Goal: Use online tool/utility: Utilize a website feature to perform a specific function

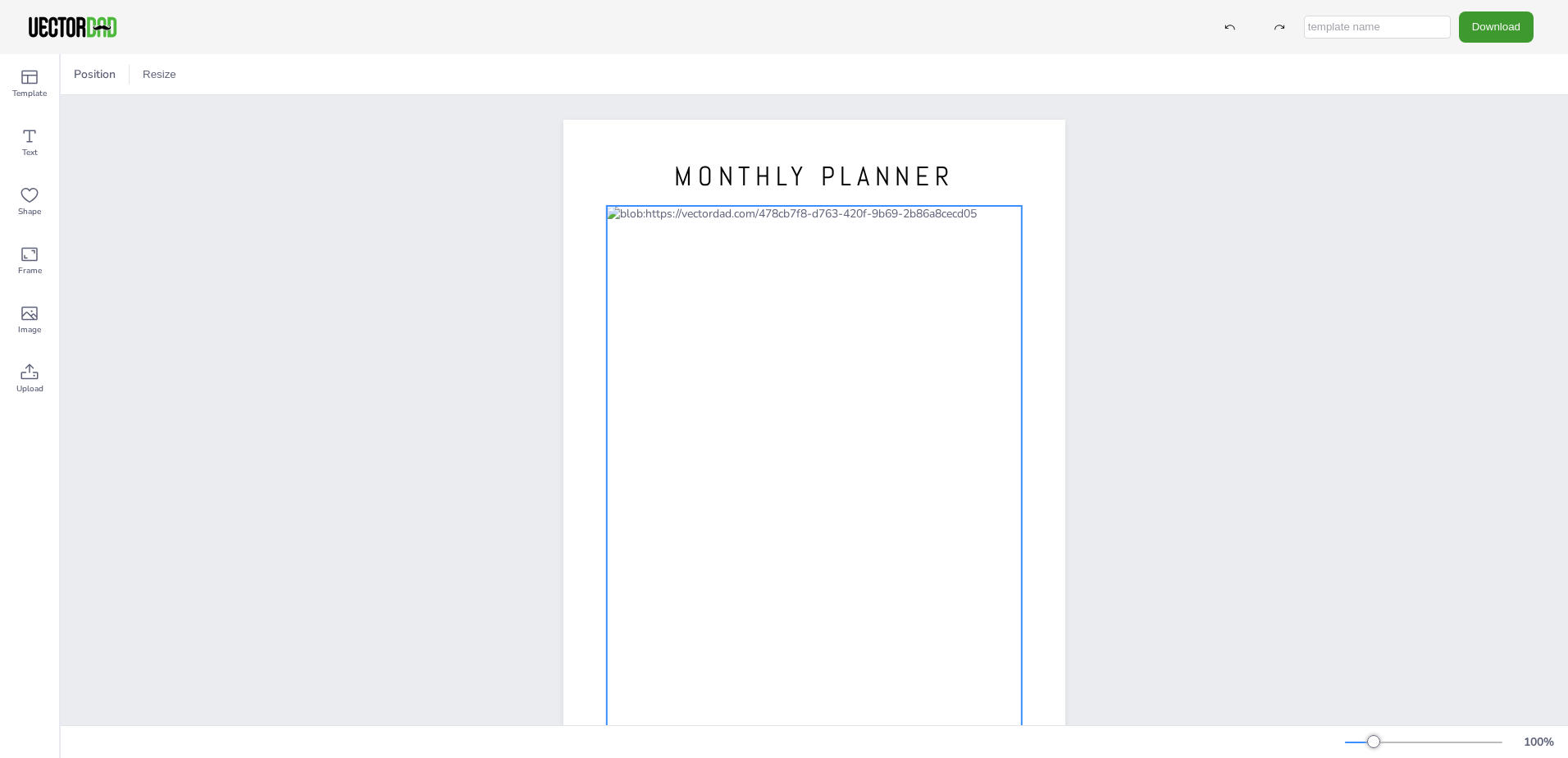
click at [633, 292] on div at bounding box center [814, 467] width 415 height 522
click at [631, 248] on div at bounding box center [814, 467] width 415 height 522
click at [629, 321] on div at bounding box center [814, 467] width 415 height 522
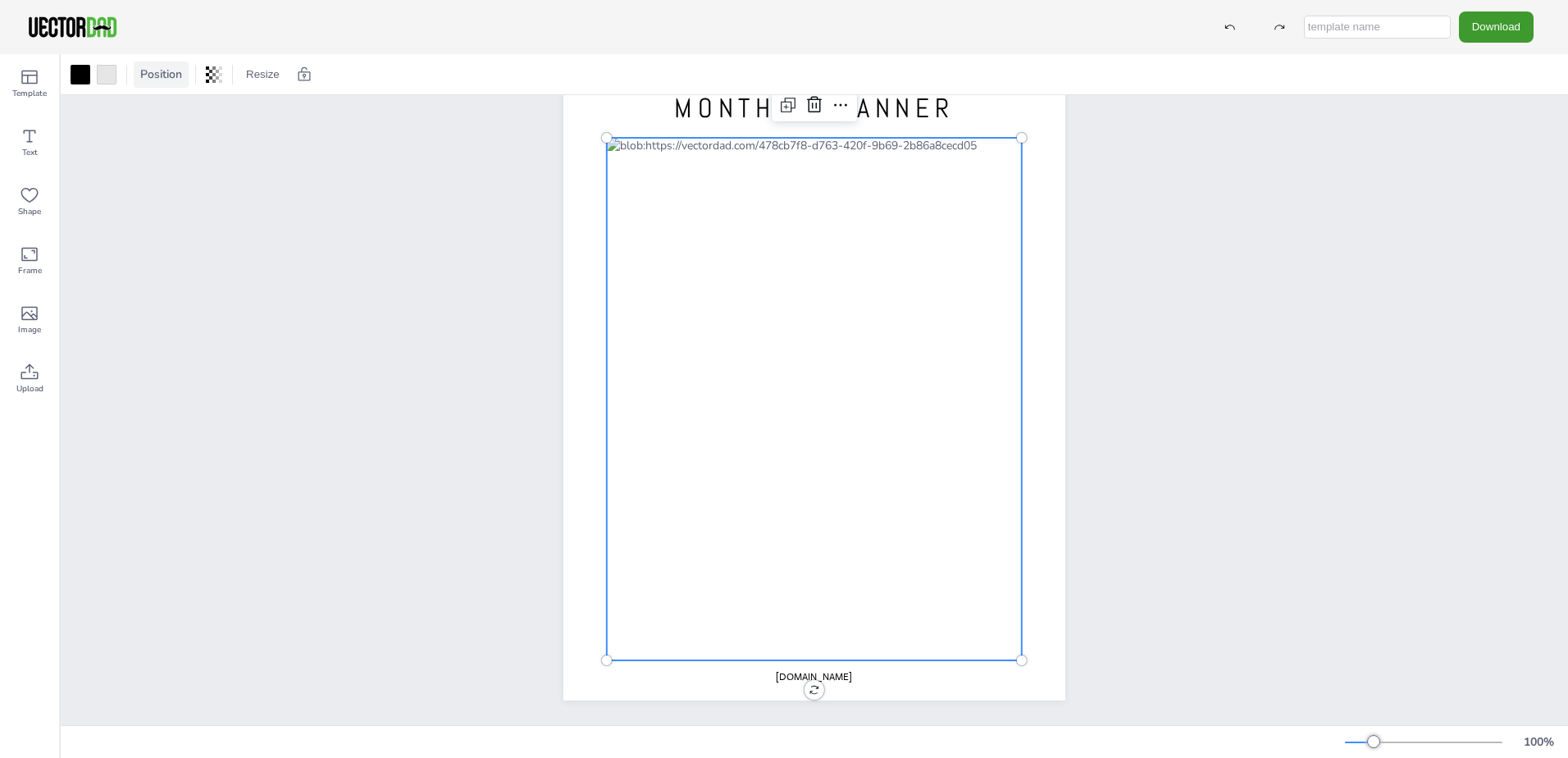
click at [184, 77] on span "Position" at bounding box center [161, 74] width 48 height 15
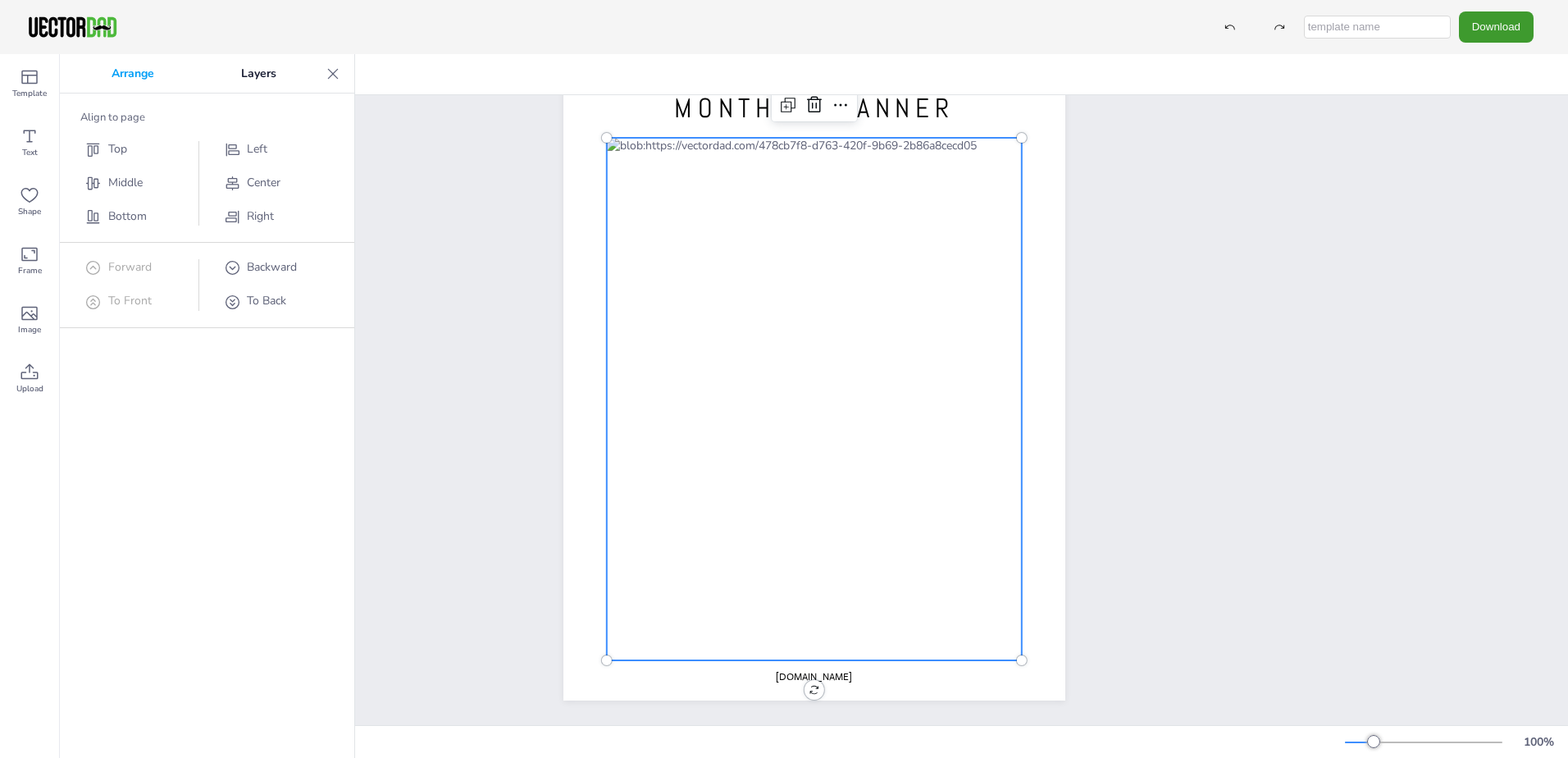
click at [327, 71] on icon at bounding box center [333, 73] width 16 height 16
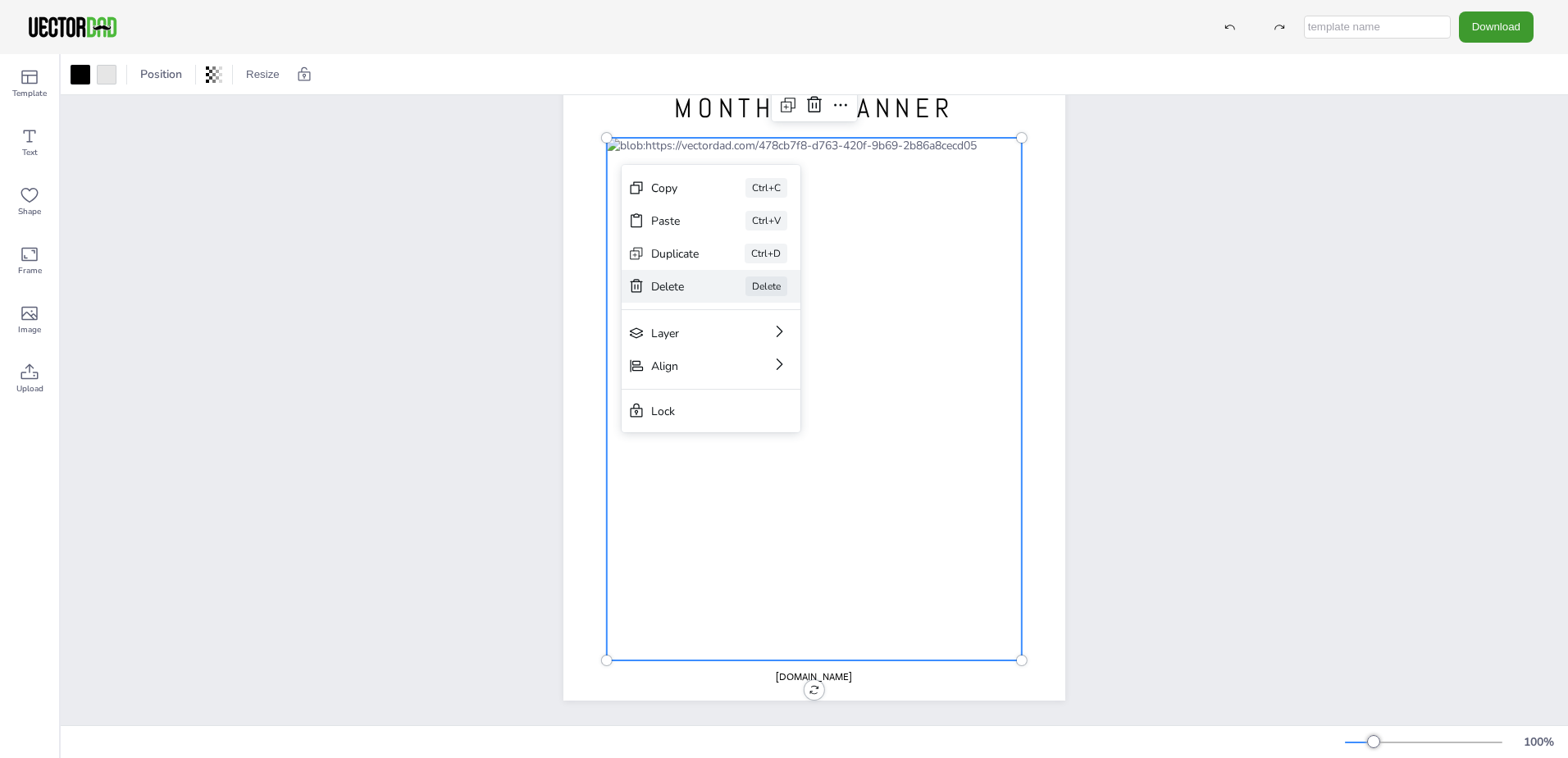
click at [658, 279] on div "Delete" at bounding box center [675, 287] width 48 height 15
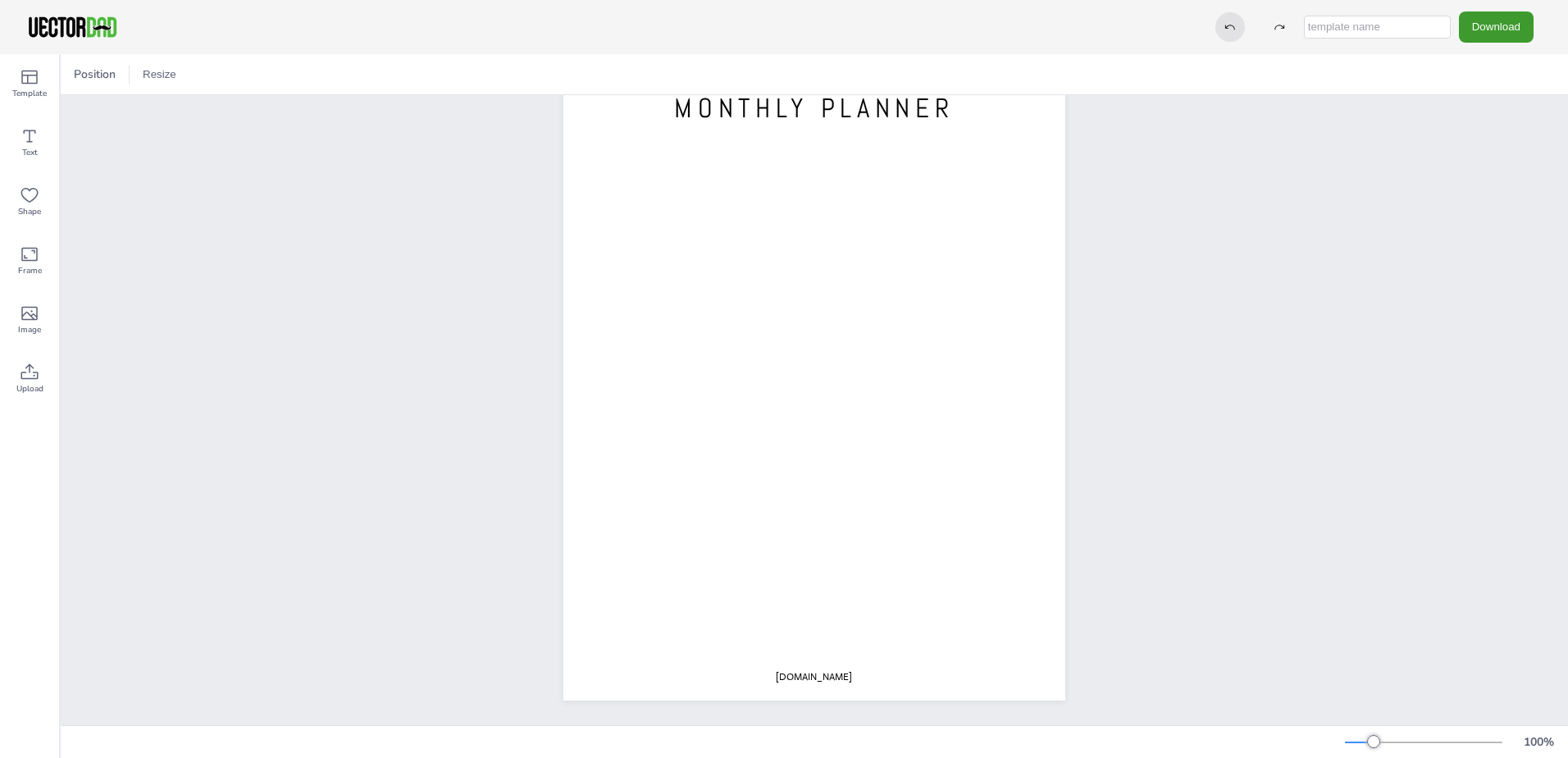
click at [1239, 36] on div at bounding box center [1230, 27] width 30 height 30
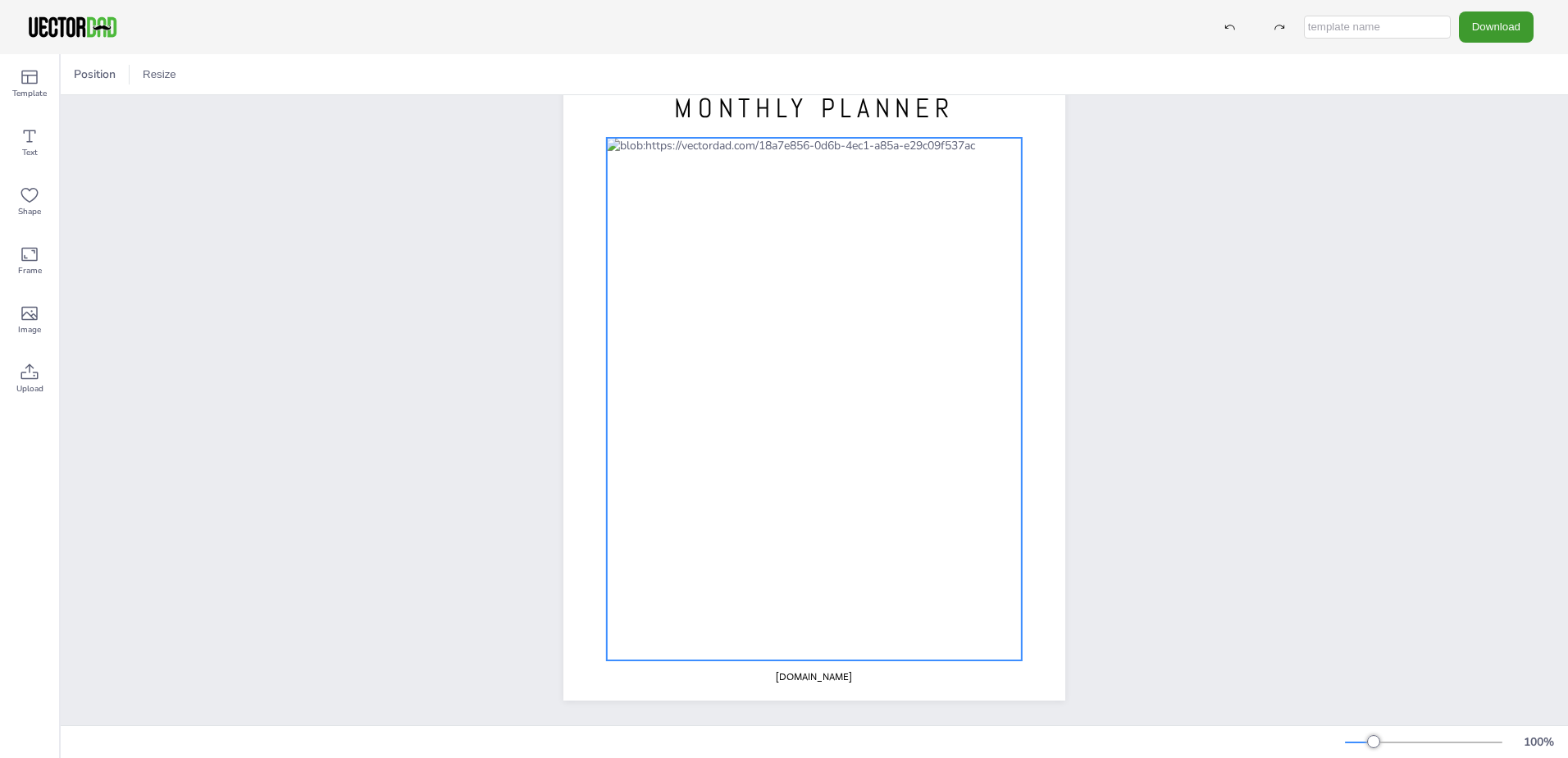
click at [644, 169] on div at bounding box center [814, 398] width 415 height 522
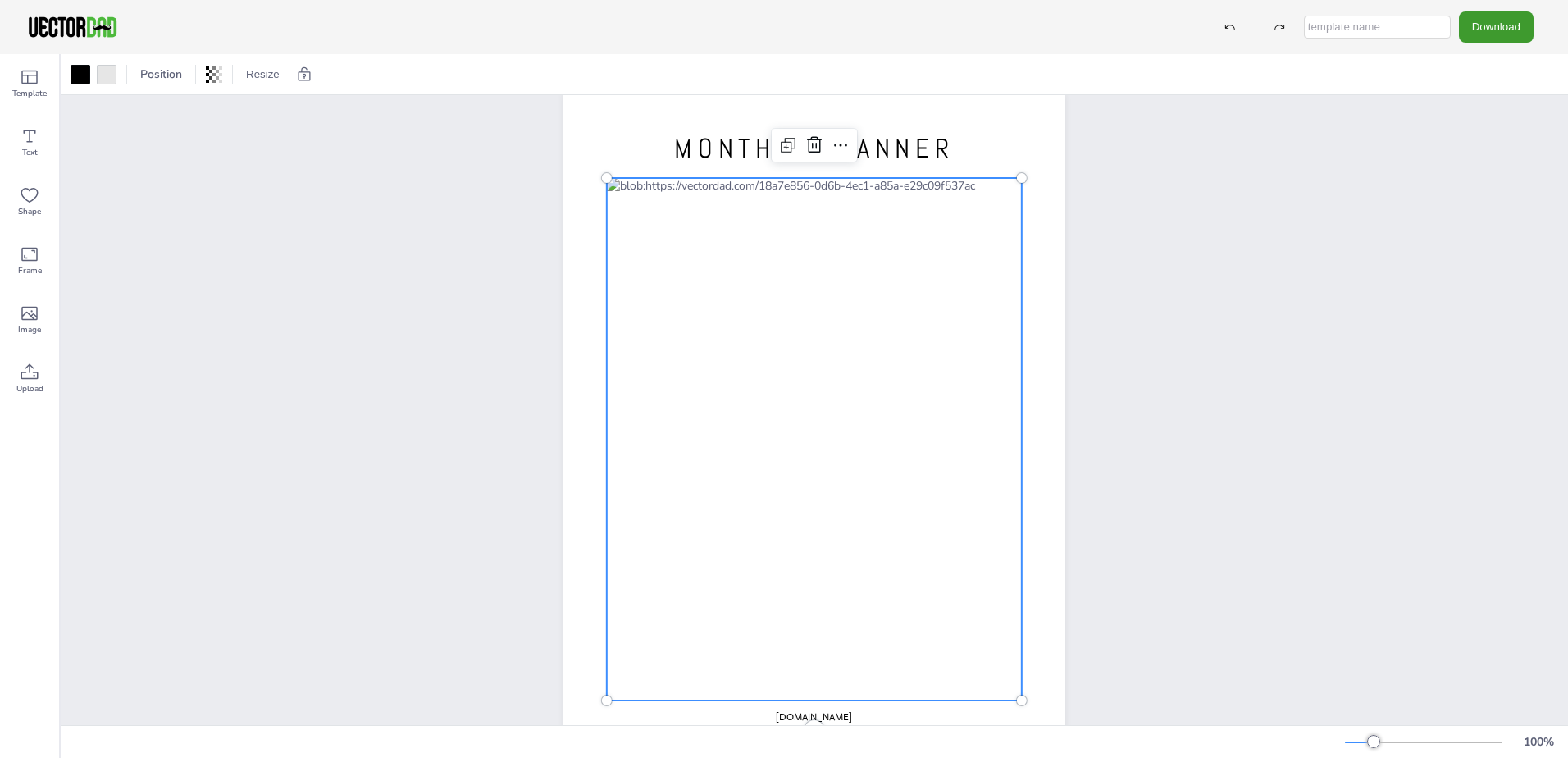
scroll to position [0, 0]
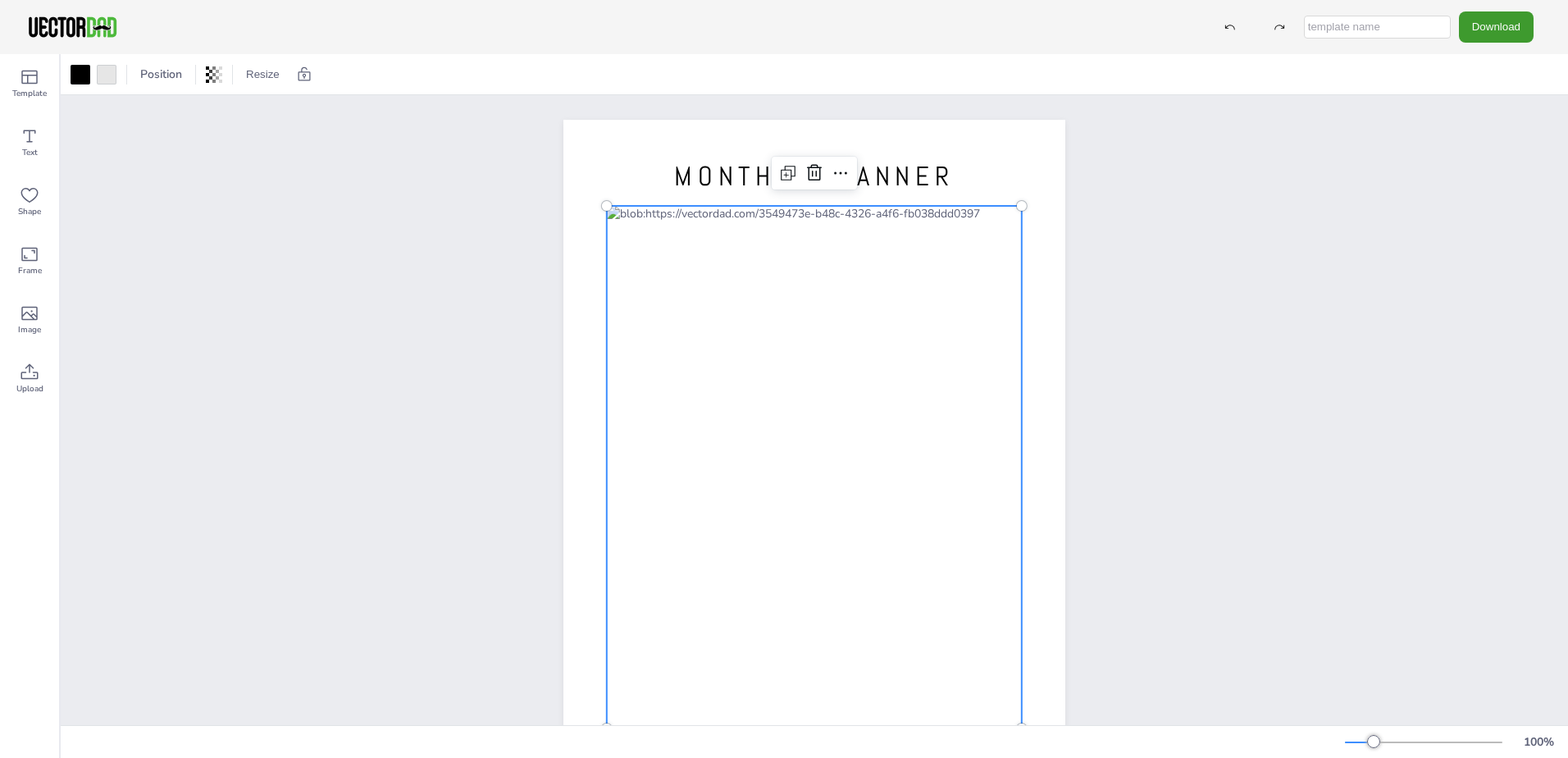
click at [657, 276] on div at bounding box center [814, 467] width 415 height 522
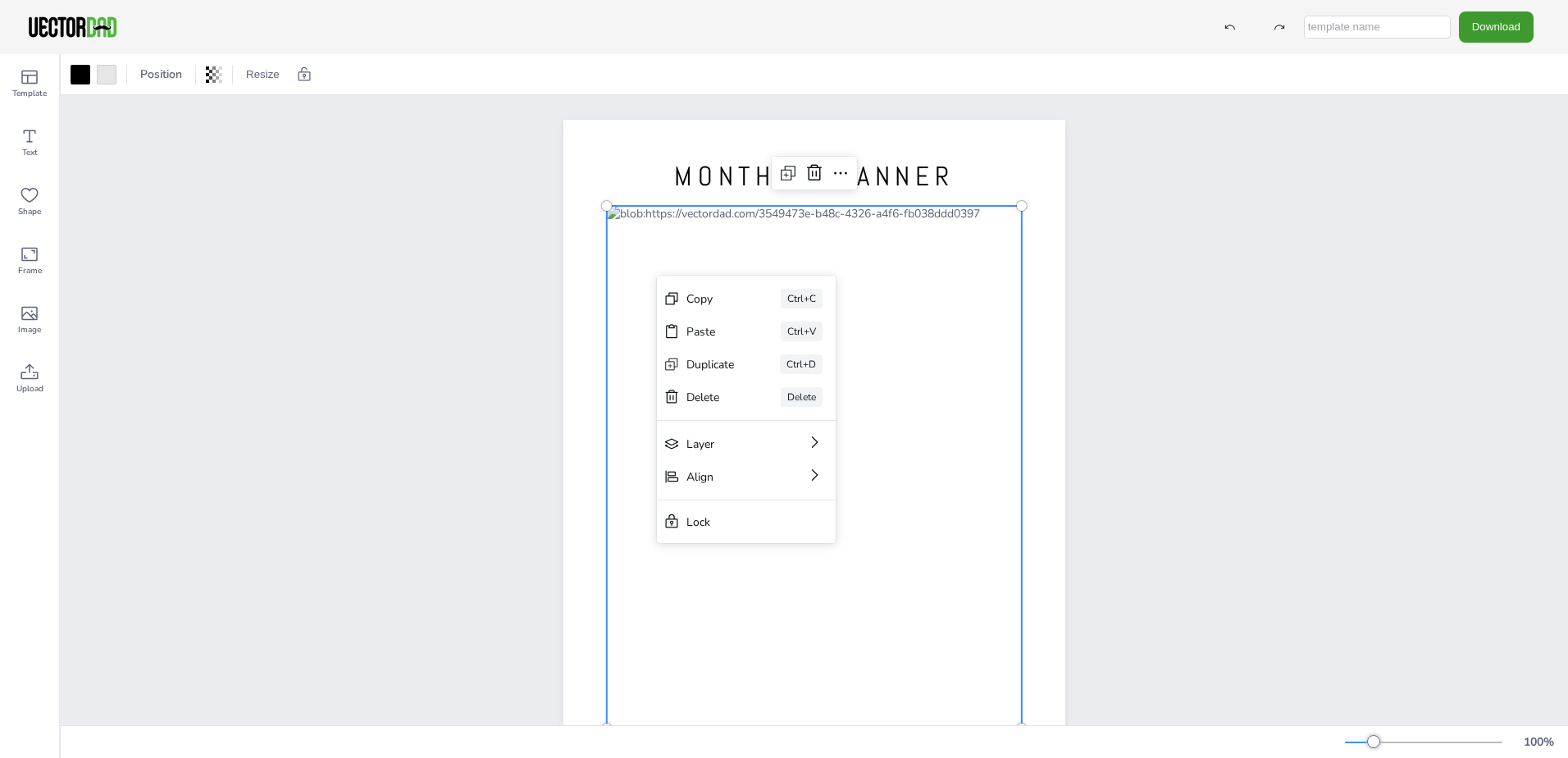
click at [643, 220] on div at bounding box center [814, 467] width 415 height 522
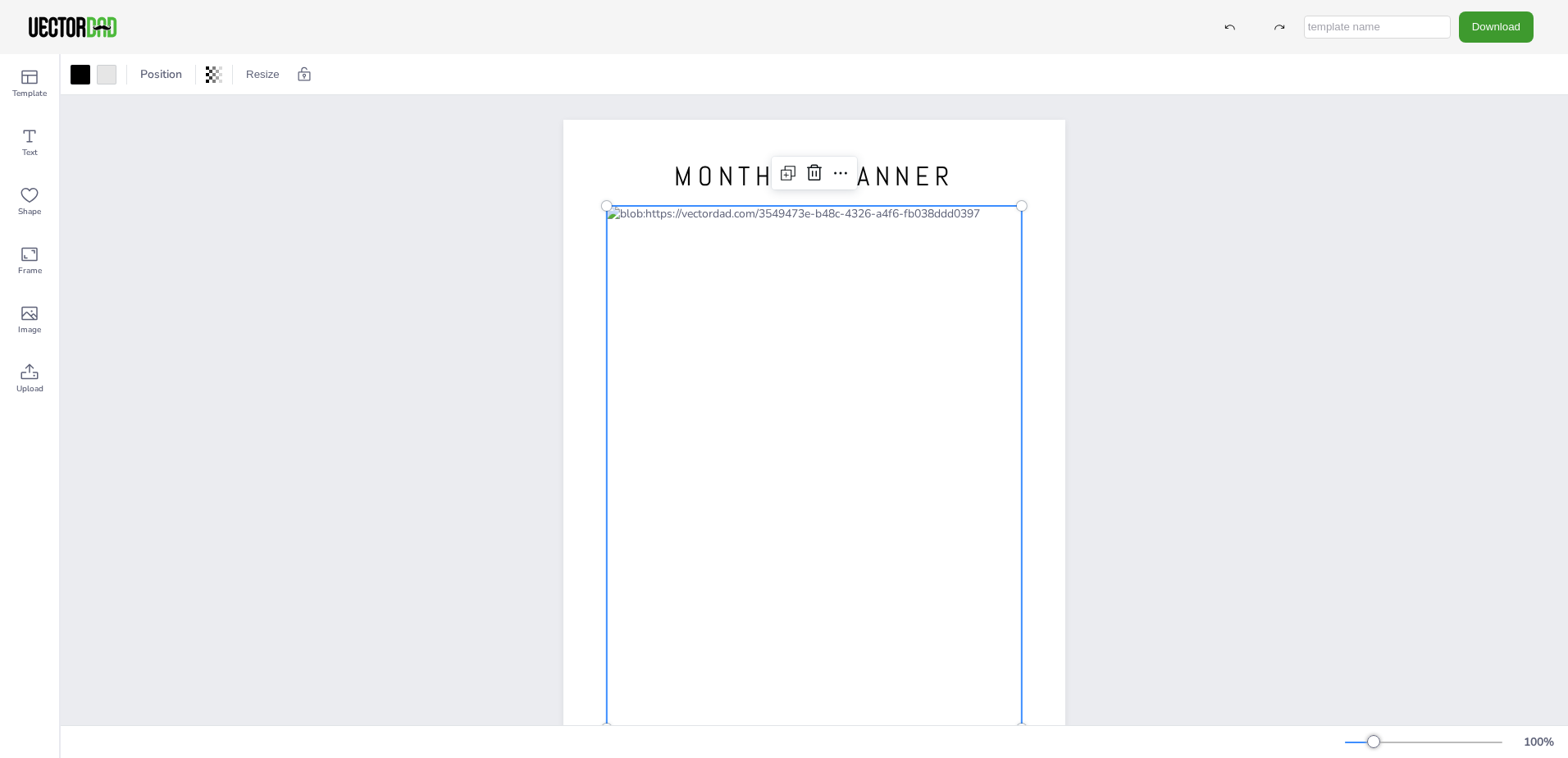
click at [633, 247] on div at bounding box center [814, 467] width 415 height 522
click at [26, 139] on icon at bounding box center [29, 136] width 19 height 19
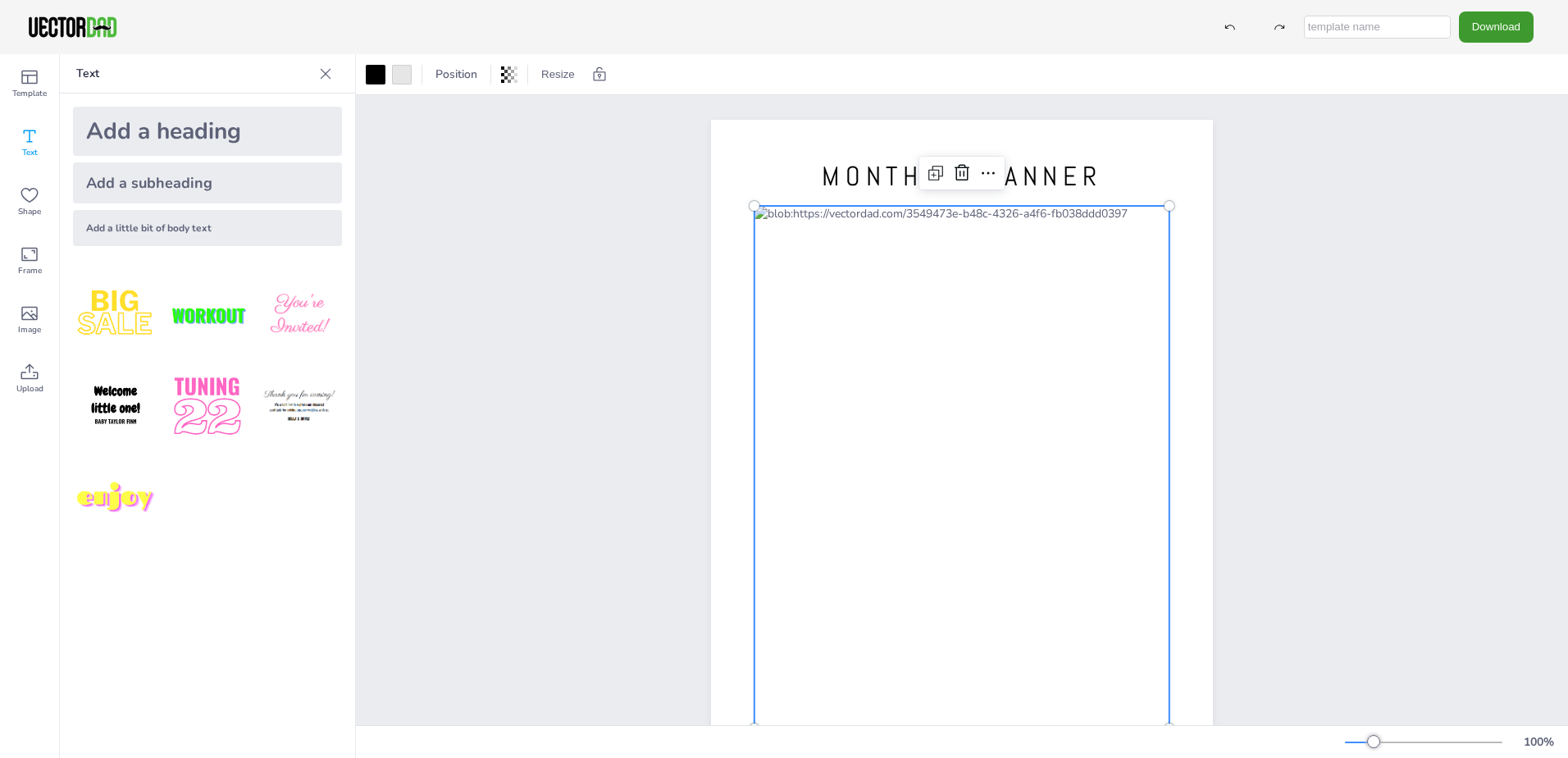
click at [788, 271] on div at bounding box center [962, 467] width 415 height 522
click at [789, 314] on div at bounding box center [962, 467] width 415 height 522
click at [33, 259] on icon at bounding box center [29, 254] width 19 height 19
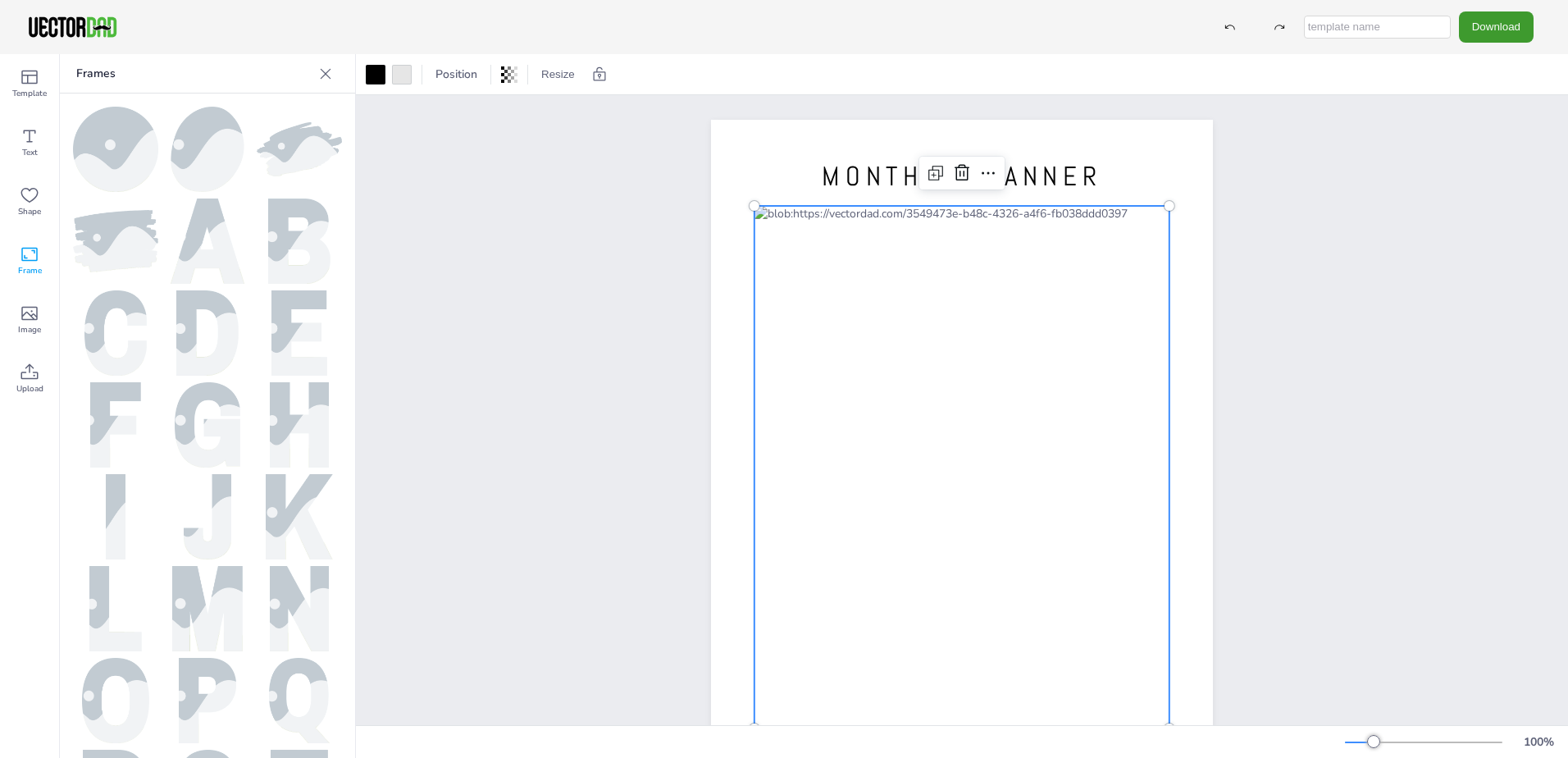
click at [866, 242] on div at bounding box center [962, 467] width 415 height 522
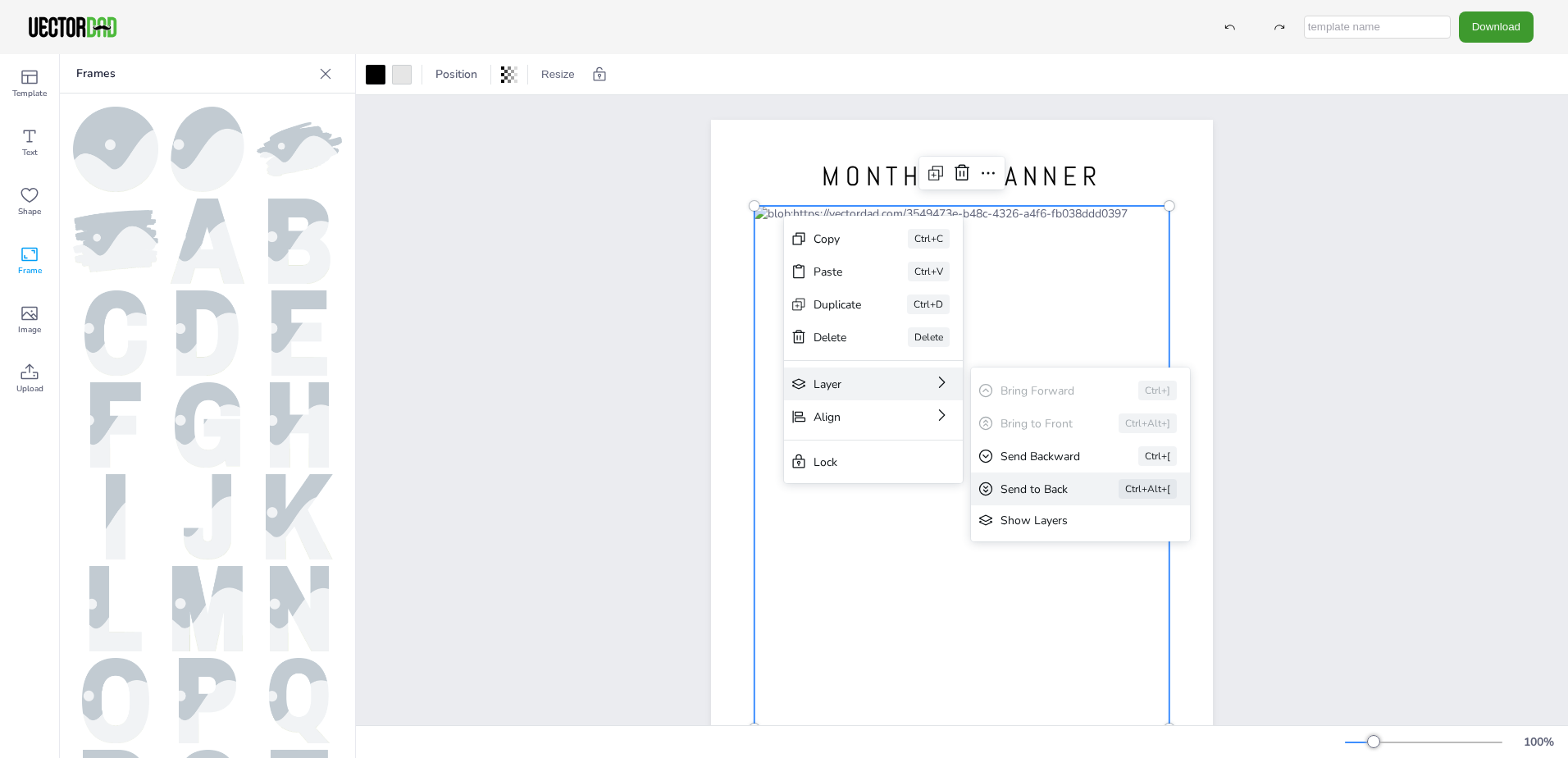
click at [1060, 493] on div "Send to Back" at bounding box center [1035, 490] width 72 height 15
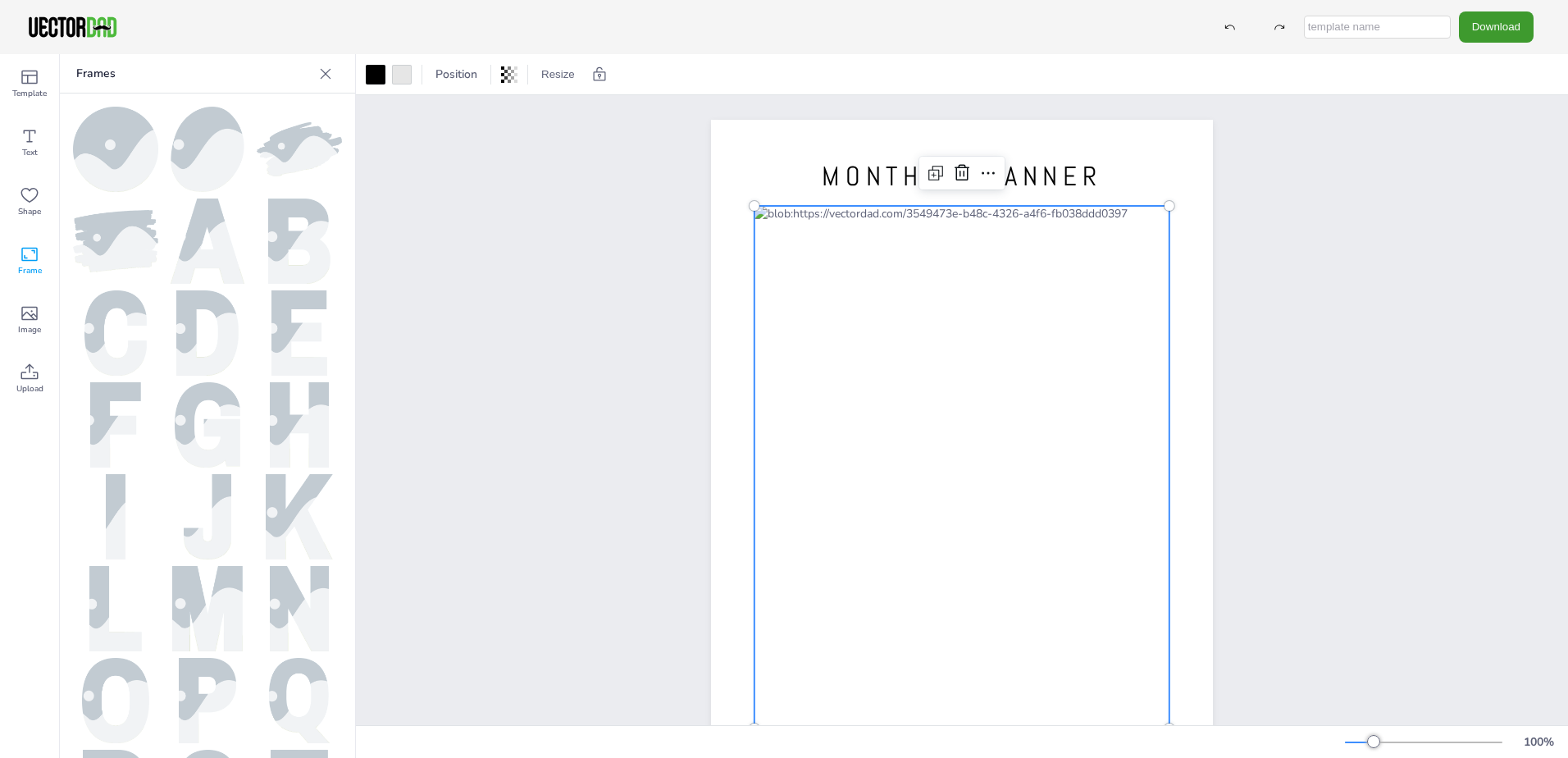
click at [862, 391] on div at bounding box center [962, 467] width 415 height 522
